Goal: Information Seeking & Learning: Find specific page/section

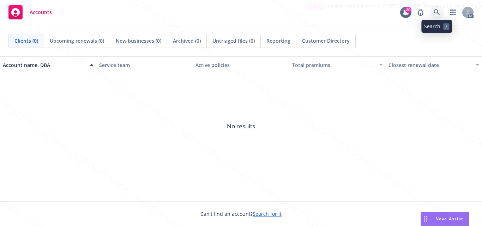
click at [441, 16] on link at bounding box center [437, 12] width 14 height 14
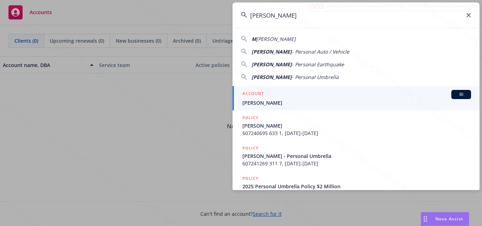
type input "[PERSON_NAME]"
click at [324, 94] on div "ACCOUNT BI" at bounding box center [356, 94] width 229 height 9
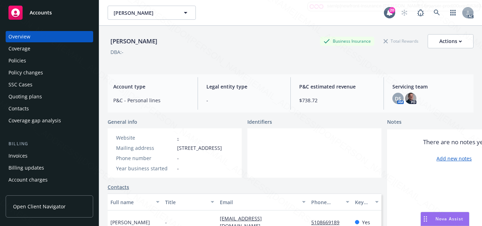
click at [301, 149] on div at bounding box center [314, 152] width 134 height 49
click at [304, 160] on div at bounding box center [314, 152] width 134 height 49
click at [284, 150] on div at bounding box center [314, 152] width 134 height 49
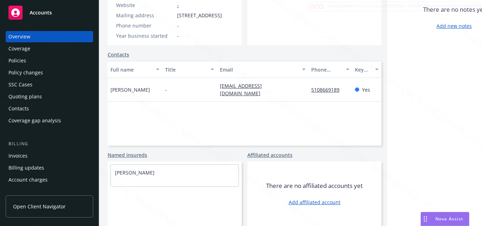
scroll to position [145, 0]
click at [203, 119] on div "Full name Title Email Phone number Key contact [PERSON_NAME] - [EMAIL_ADDRESS][…" at bounding box center [245, 103] width 274 height 85
click at [293, 126] on div "Full name Title Email Phone number Key contact [PERSON_NAME] - [EMAIL_ADDRESS][…" at bounding box center [245, 103] width 274 height 85
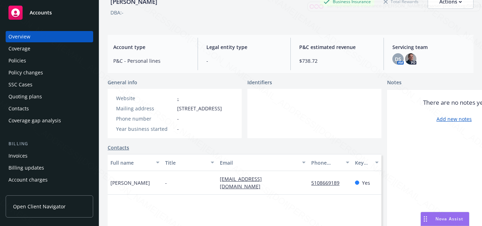
scroll to position [0, 0]
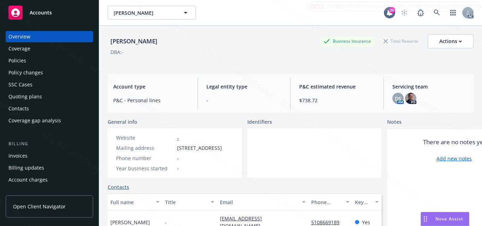
click at [283, 178] on div at bounding box center [314, 152] width 134 height 49
click at [274, 164] on div at bounding box center [314, 152] width 134 height 49
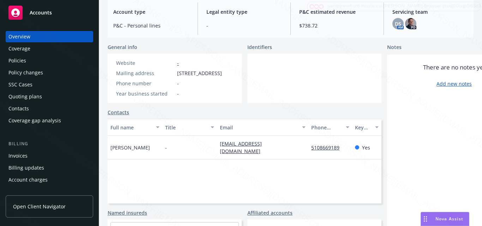
scroll to position [40, 0]
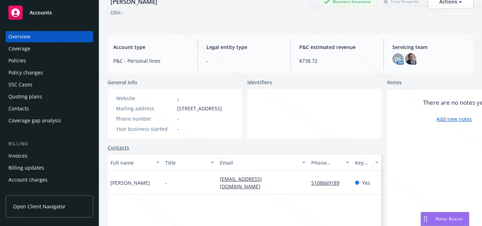
click at [268, 132] on div at bounding box center [314, 113] width 134 height 49
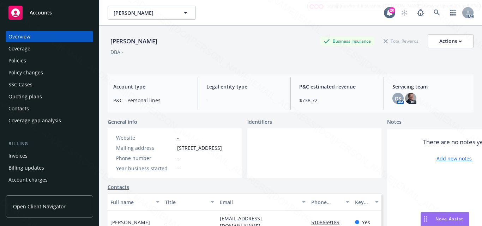
click at [25, 50] on div "Coverage" at bounding box center [19, 48] width 22 height 11
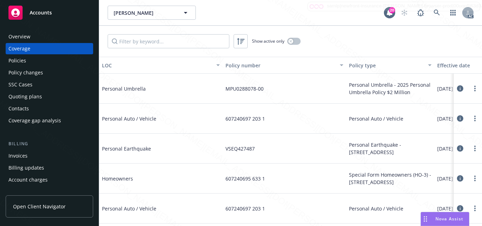
click at [26, 59] on div "Policies" at bounding box center [49, 60] width 82 height 11
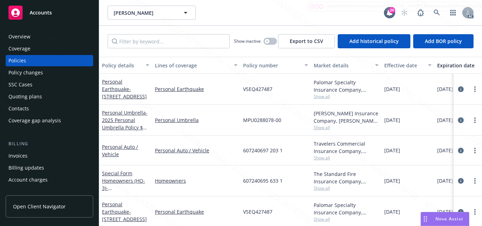
click at [458, 122] on icon "circleInformation" at bounding box center [461, 120] width 6 height 6
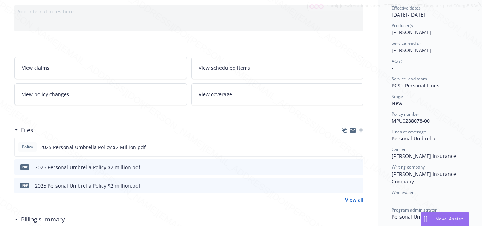
scroll to position [106, 0]
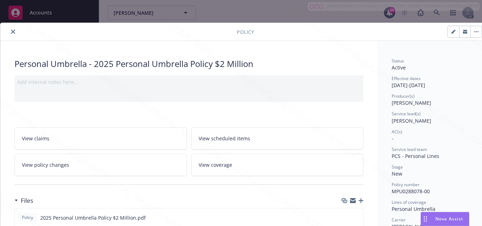
click at [271, 138] on link "View scheduled items" at bounding box center [277, 138] width 173 height 22
click at [233, 171] on link "View coverage" at bounding box center [277, 165] width 173 height 22
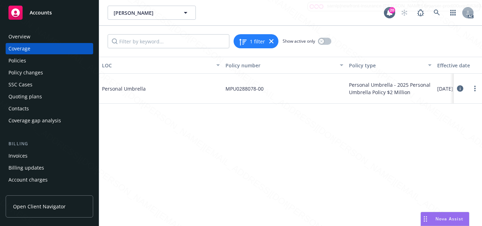
click at [459, 87] on icon at bounding box center [460, 88] width 6 height 6
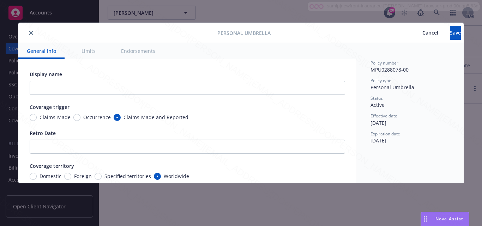
click at [89, 55] on button "Limits" at bounding box center [88, 51] width 31 height 16
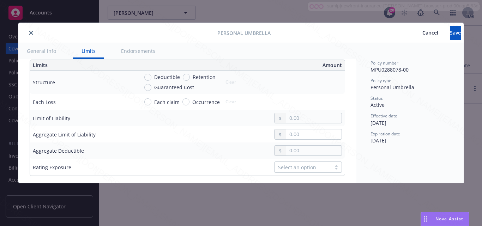
click at [131, 50] on button "Endorsements" at bounding box center [138, 51] width 51 height 16
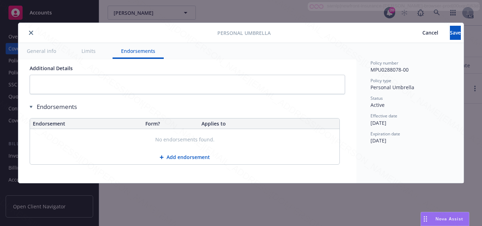
scroll to position [435, 0]
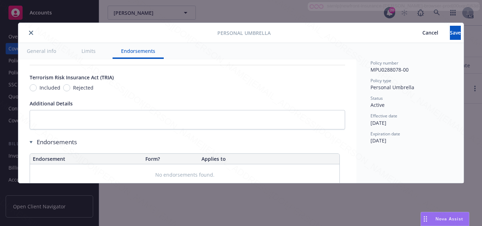
click at [28, 35] on button "close" at bounding box center [31, 33] width 8 height 8
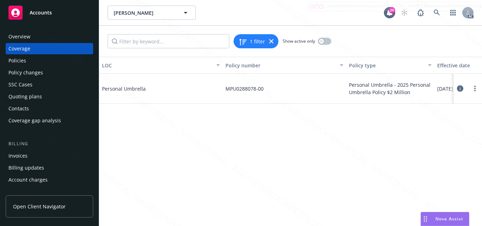
click at [42, 38] on div "Overview" at bounding box center [49, 36] width 82 height 11
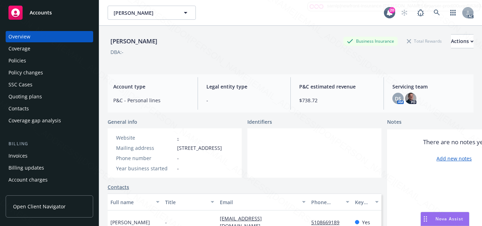
click at [37, 61] on div "Policies" at bounding box center [49, 60] width 82 height 11
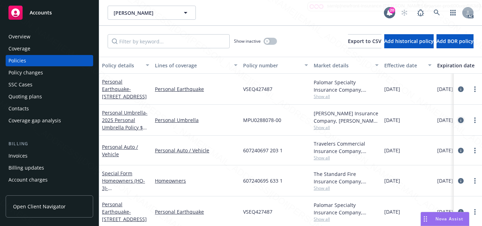
click at [457, 118] on link "circleInformation" at bounding box center [461, 120] width 8 height 8
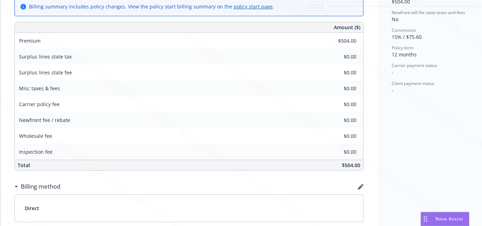
scroll to position [339, 0]
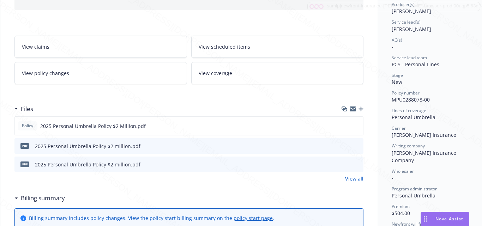
scroll to position [0, 0]
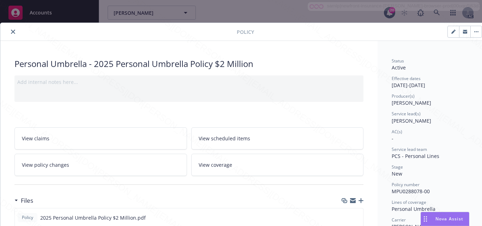
click at [11, 34] on icon "close" at bounding box center [13, 32] width 4 height 4
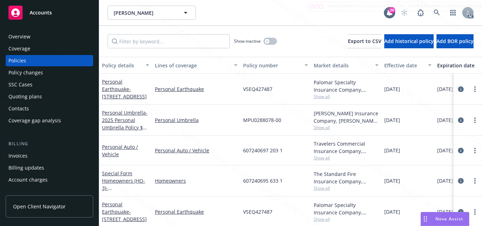
click at [49, 50] on div "Coverage" at bounding box center [49, 48] width 82 height 11
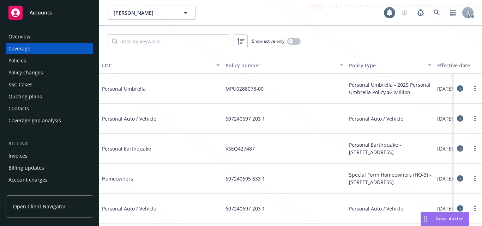
click at [44, 39] on div "Overview" at bounding box center [49, 36] width 82 height 11
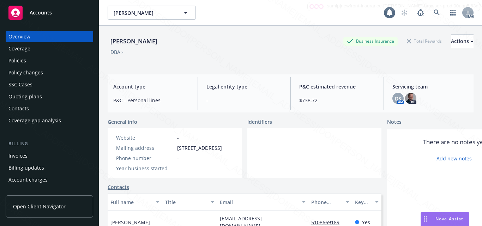
click at [40, 13] on span "Accounts" at bounding box center [41, 13] width 22 height 6
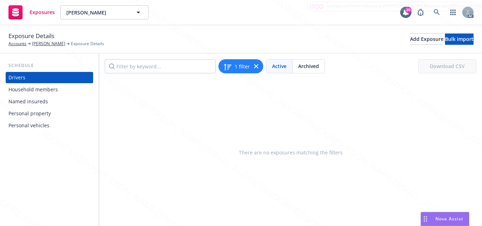
click at [47, 89] on div "Household members" at bounding box center [32, 89] width 49 height 11
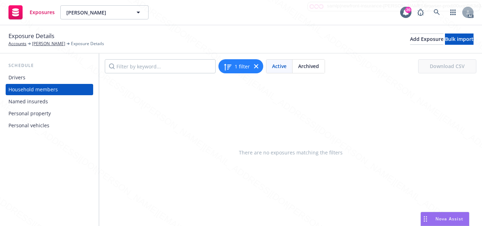
click at [48, 103] on div "Named insureds" at bounding box center [49, 101] width 82 height 11
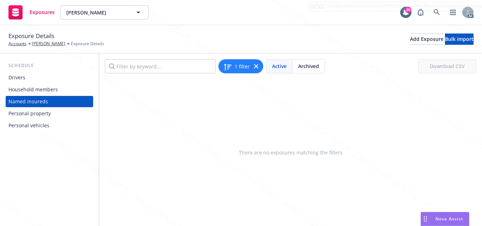
click at [48, 115] on div "Personal property" at bounding box center [29, 113] width 42 height 11
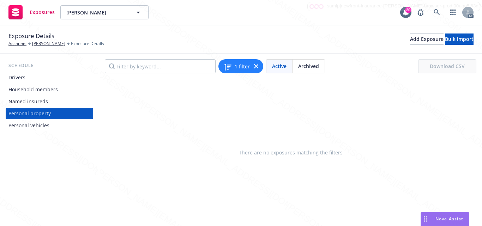
click at [43, 128] on div "Personal vehicles" at bounding box center [28, 125] width 41 height 11
